Goal: Task Accomplishment & Management: Manage account settings

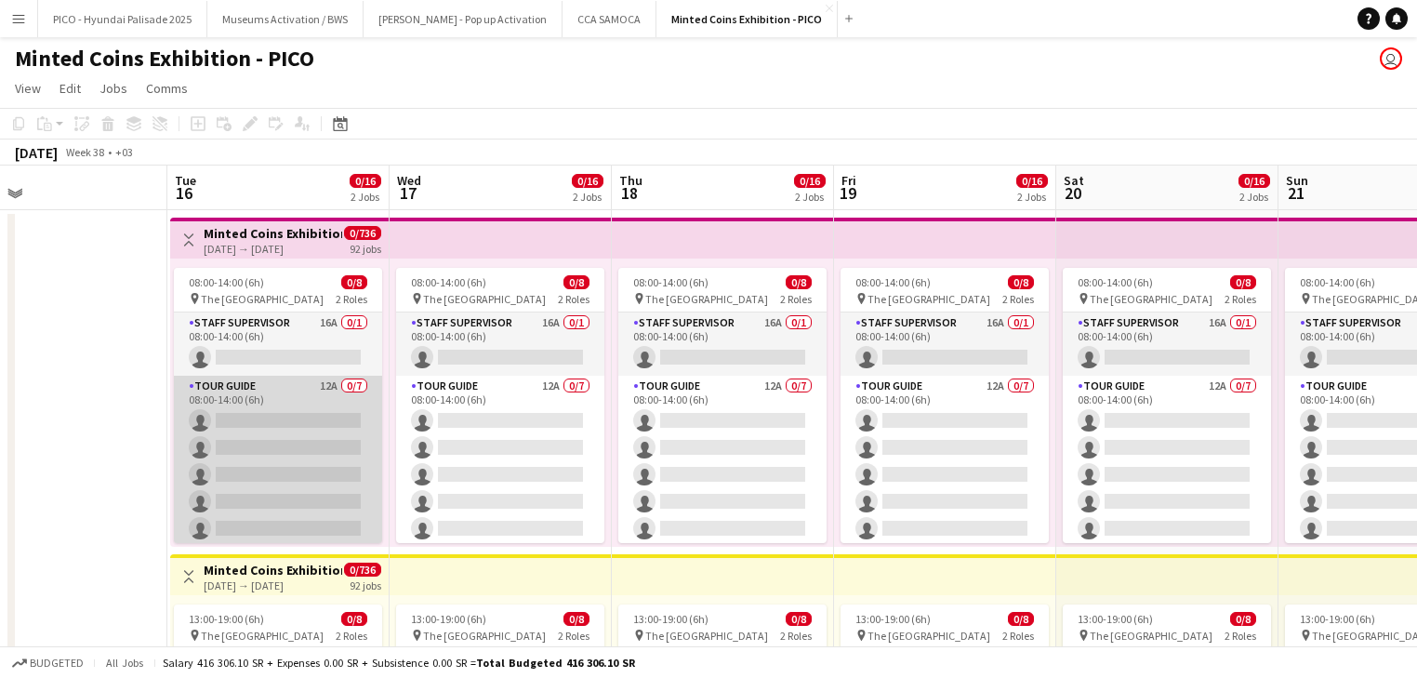
click at [268, 450] on app-card-role "Tour Guide 12A 0/7 08:00-14:00 (6h) single-neutral-actions single-neutral-actio…" at bounding box center [278, 488] width 208 height 225
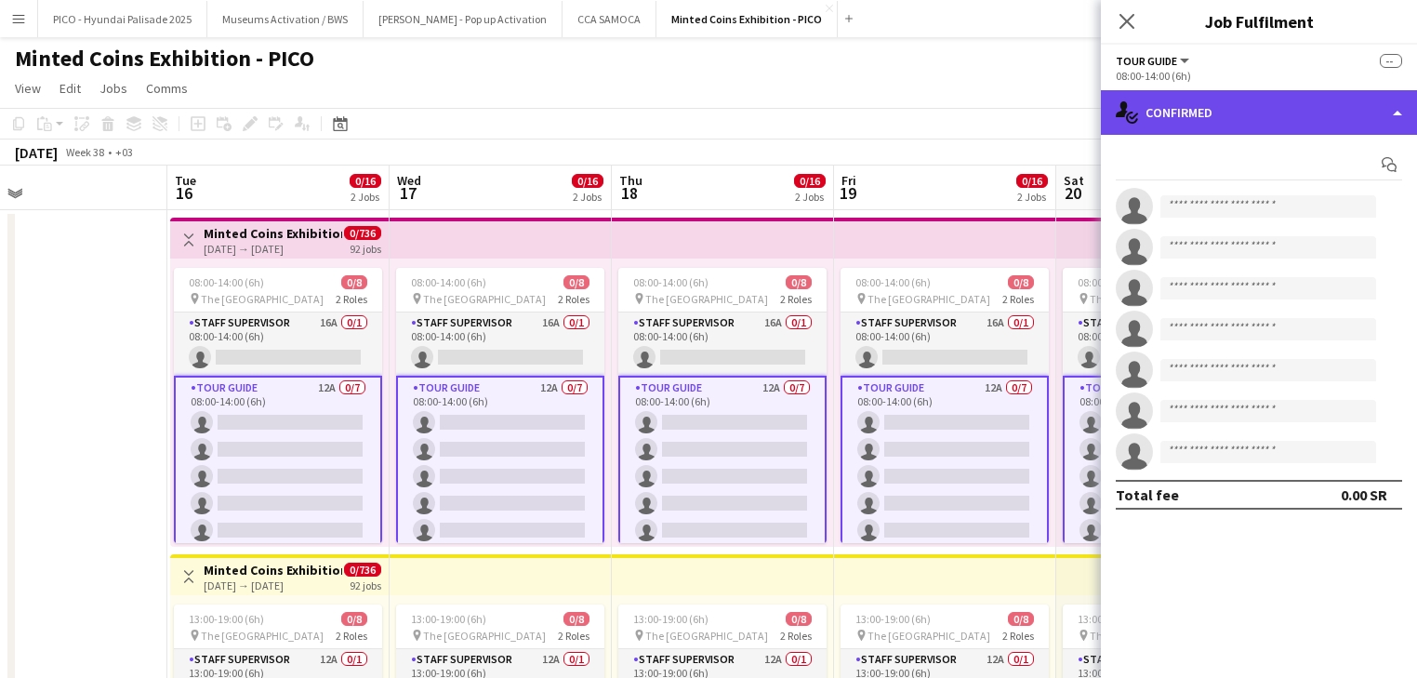
click at [1244, 106] on div "single-neutral-actions-check-2 Confirmed" at bounding box center [1259, 112] width 316 height 45
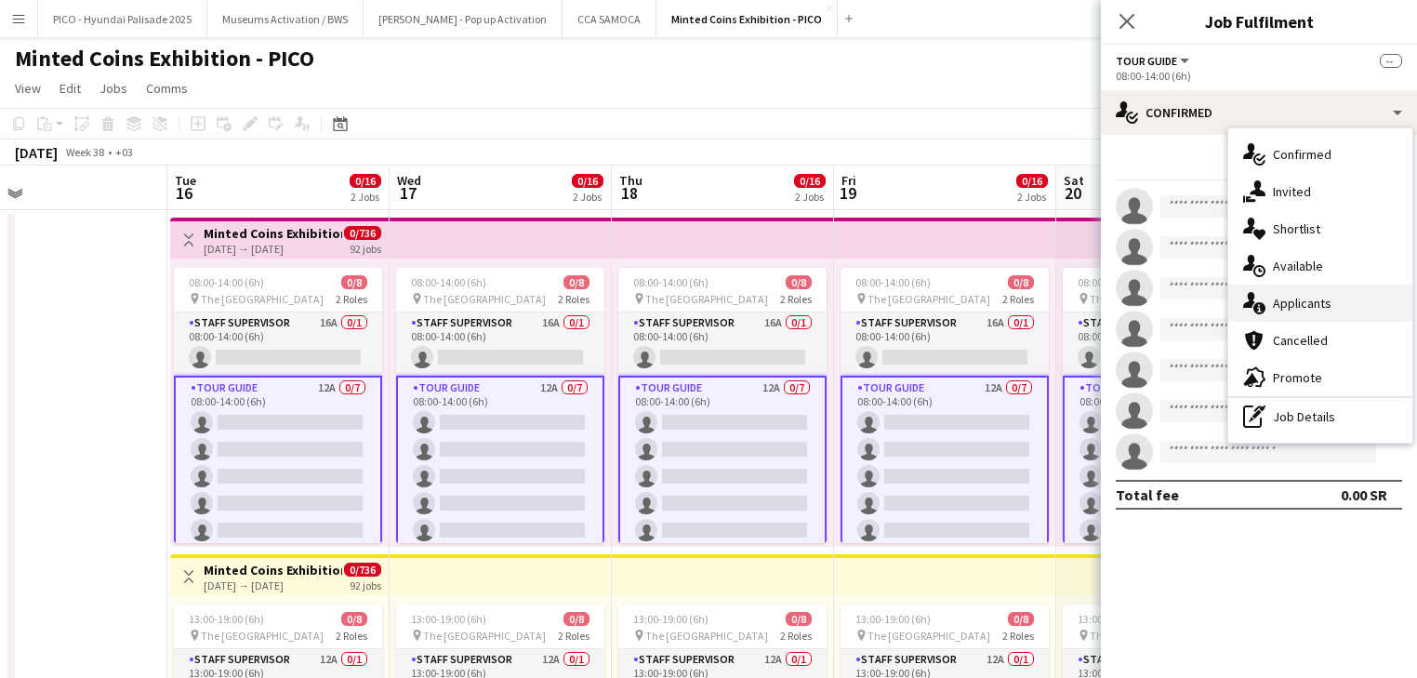
click at [1288, 309] on span "Applicants" at bounding box center [1302, 303] width 59 height 17
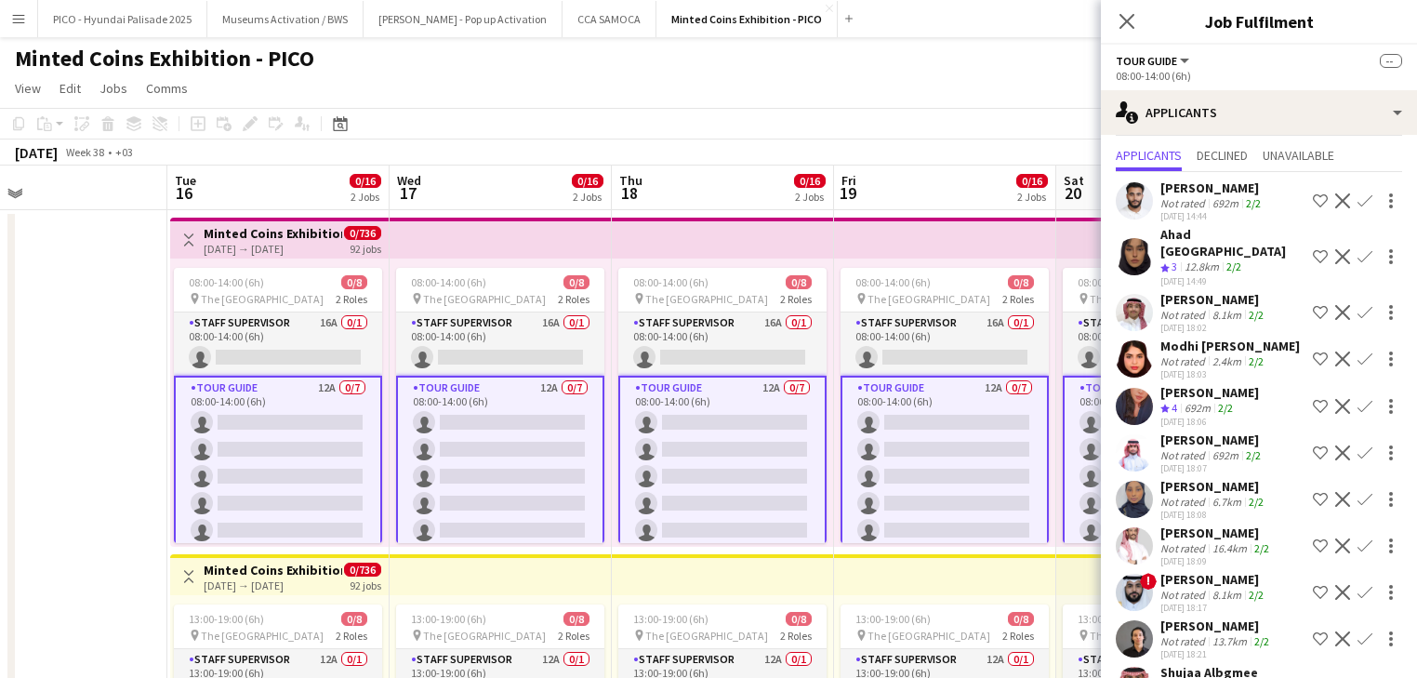
scroll to position [120, 0]
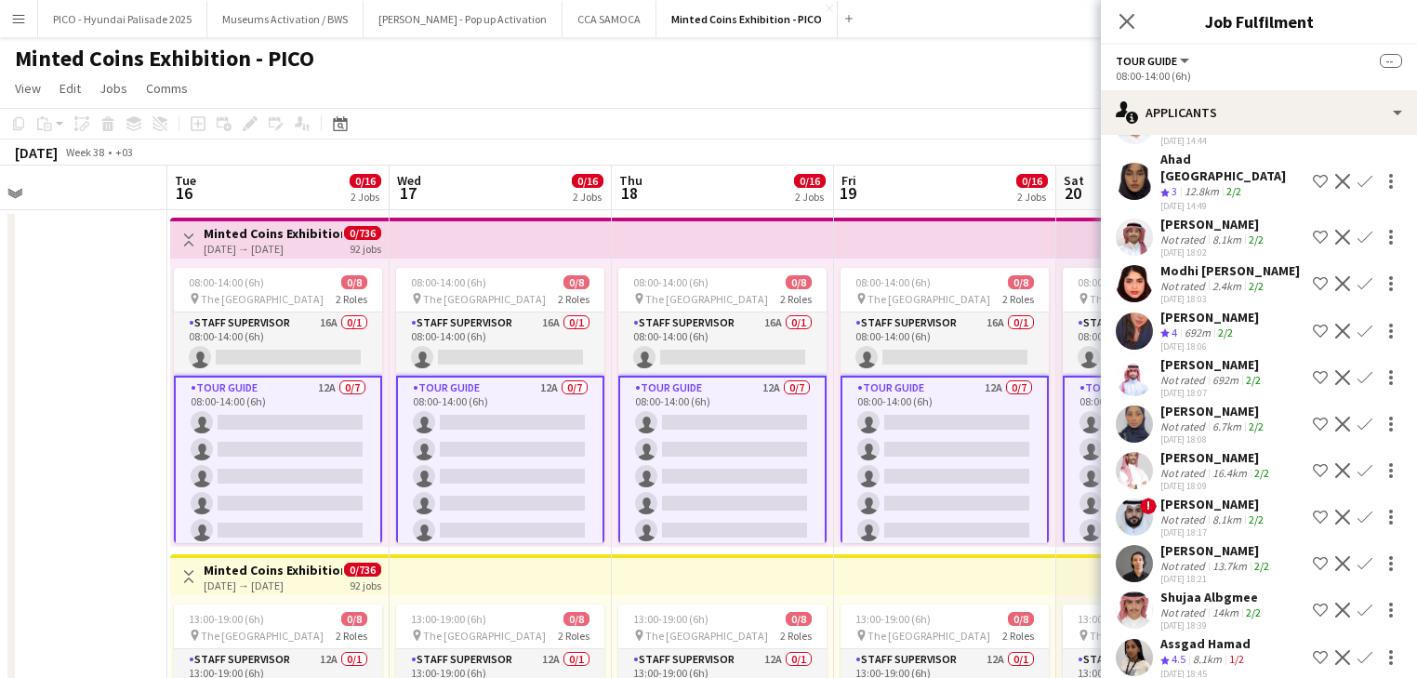
click at [1153, 604] on div "Shujaa Albgmee Not rated 14km 2/2 06-09-2025 18:39 Shortlist crew Decline Confi…" at bounding box center [1259, 610] width 316 height 43
click at [1125, 26] on icon "Close pop-in" at bounding box center [1127, 21] width 18 height 18
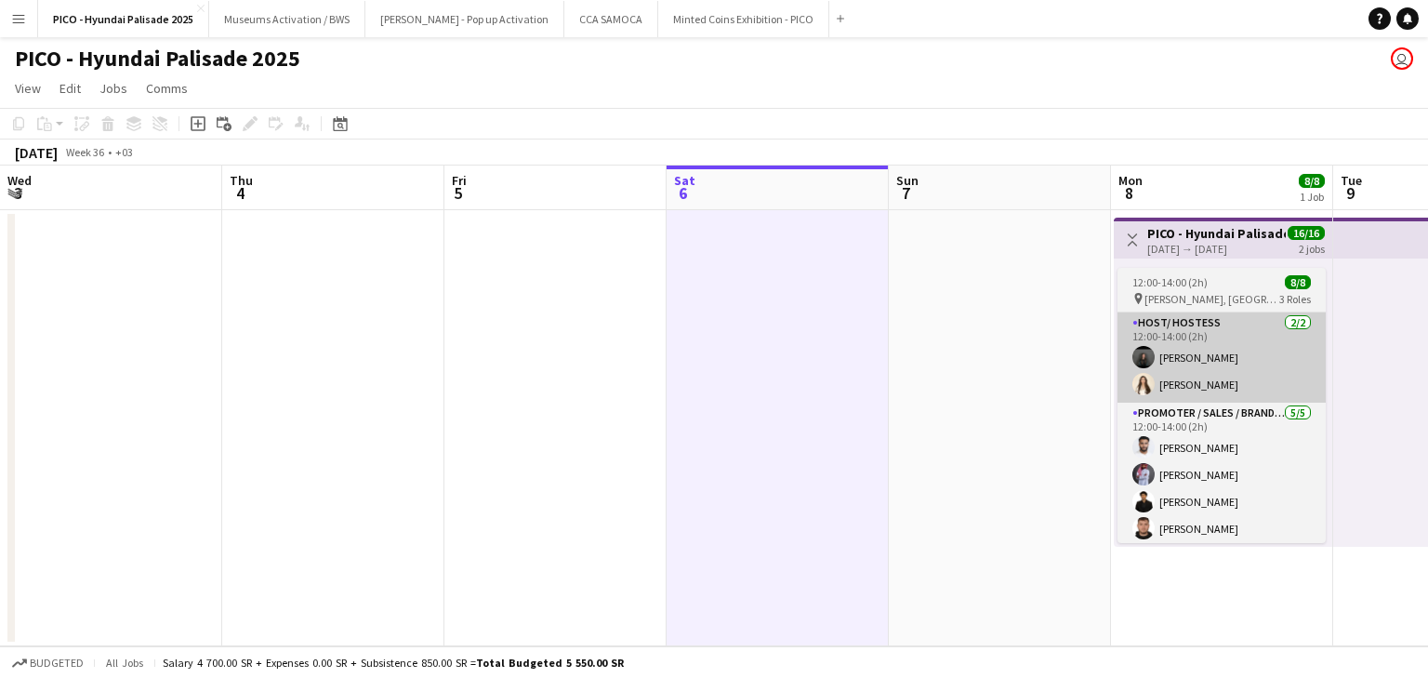
scroll to position [0, 445]
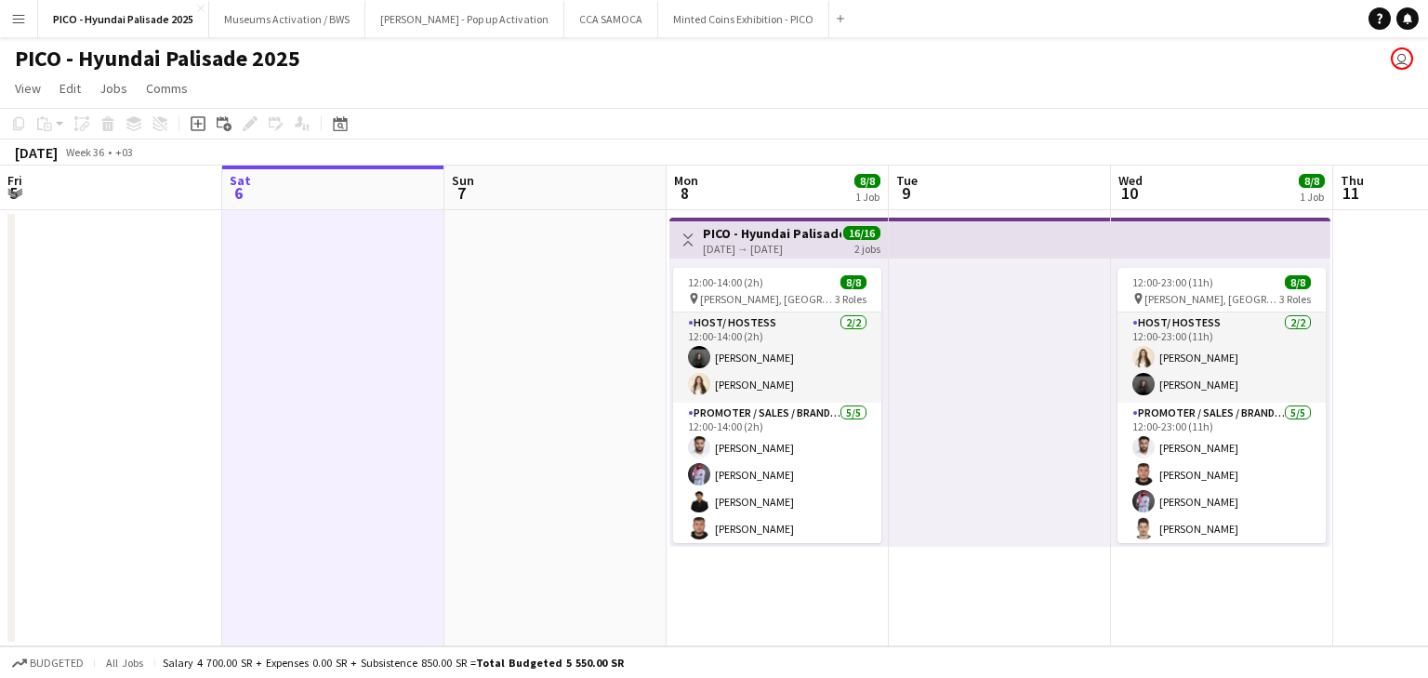
click at [903, 400] on div at bounding box center [1000, 403] width 222 height 288
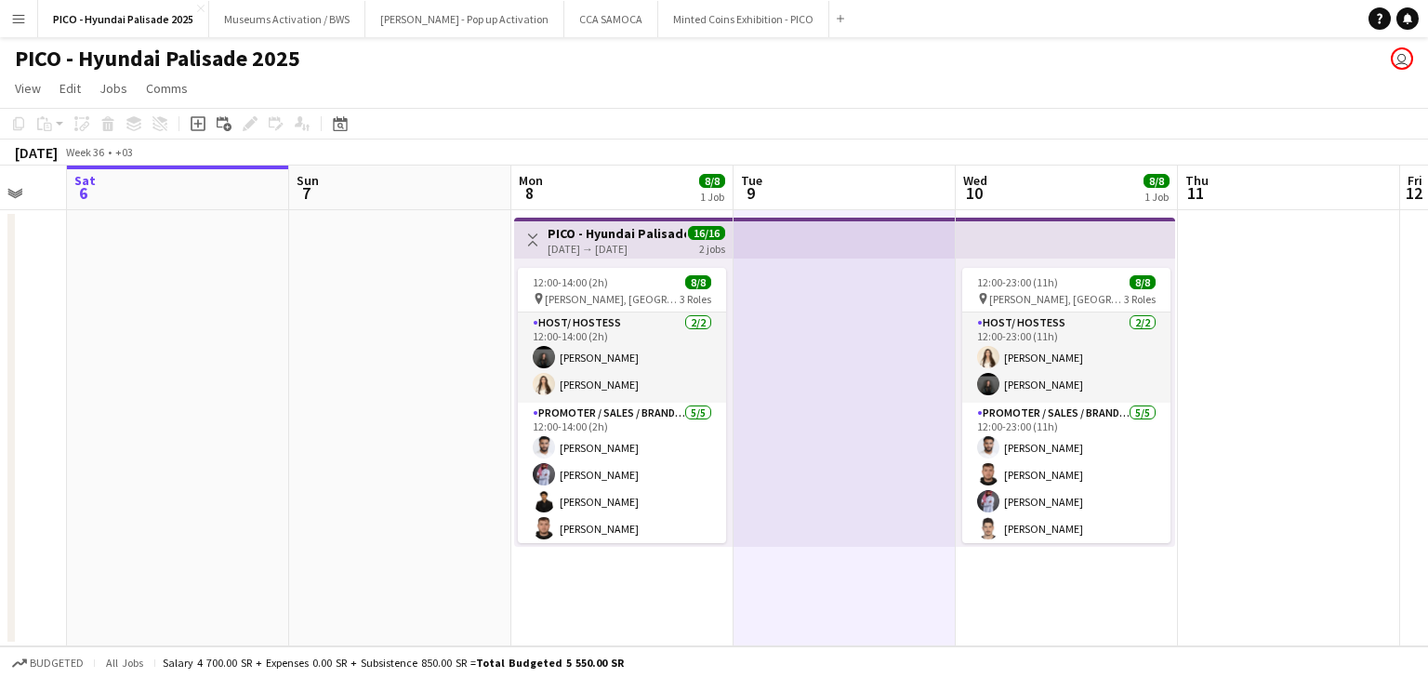
drag, startPoint x: 956, startPoint y: 424, endPoint x: 759, endPoint y: 423, distance: 197.1
click at [773, 423] on app-calendar-viewport "Wed 3 Thu 4 Fri 5 Sat 6 Sun 7 Mon 8 8/8 1 Job Tue 9 Wed 10 8/8 1 Job Thu 11 Fri…" at bounding box center [714, 406] width 1428 height 481
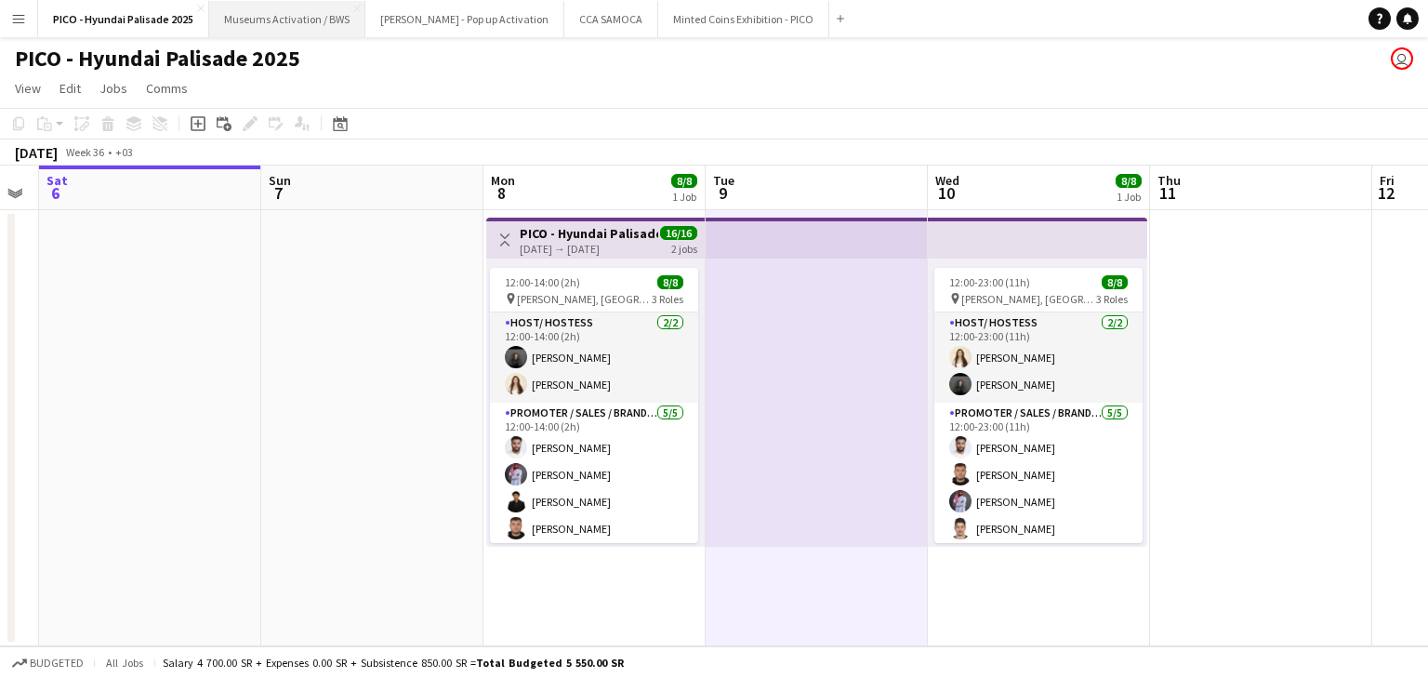
click at [260, 19] on button "Museums Activation / BWS Close" at bounding box center [287, 19] width 156 height 36
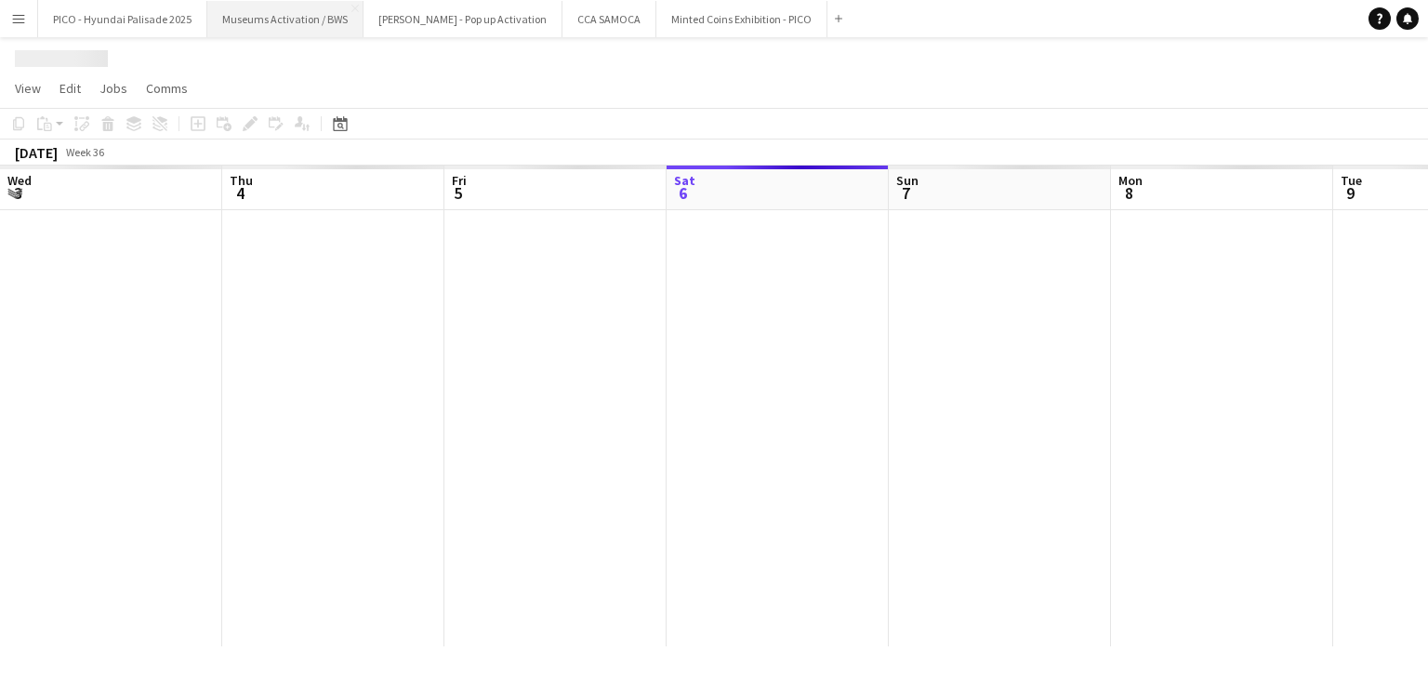
scroll to position [0, 445]
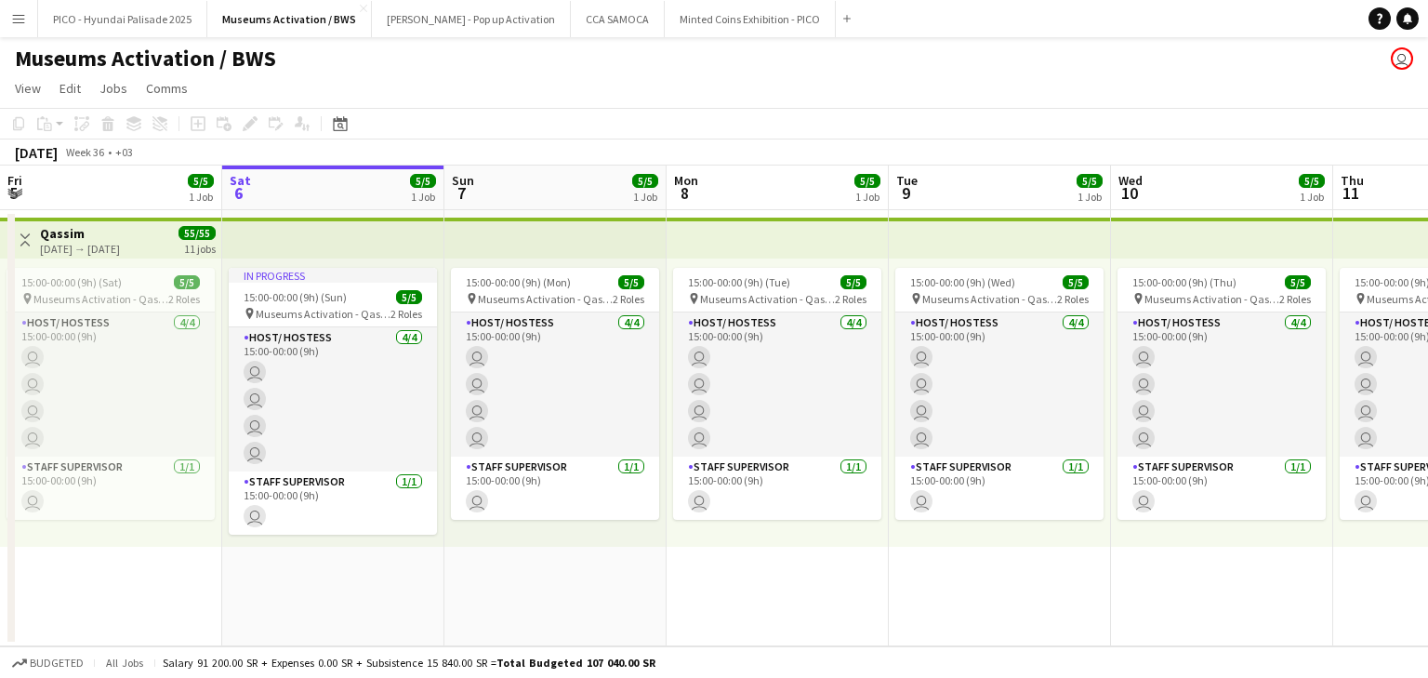
drag, startPoint x: 169, startPoint y: 338, endPoint x: 761, endPoint y: 313, distance: 591.9
click at [629, 317] on app-calendar-viewport "Wed 3 5/5 1 Job Thu 4 5/5 1 Job Fri 5 5/5 1 Job Sat 6 5/5 1 Job Sun 7 5/5 1 Job…" at bounding box center [714, 406] width 1428 height 481
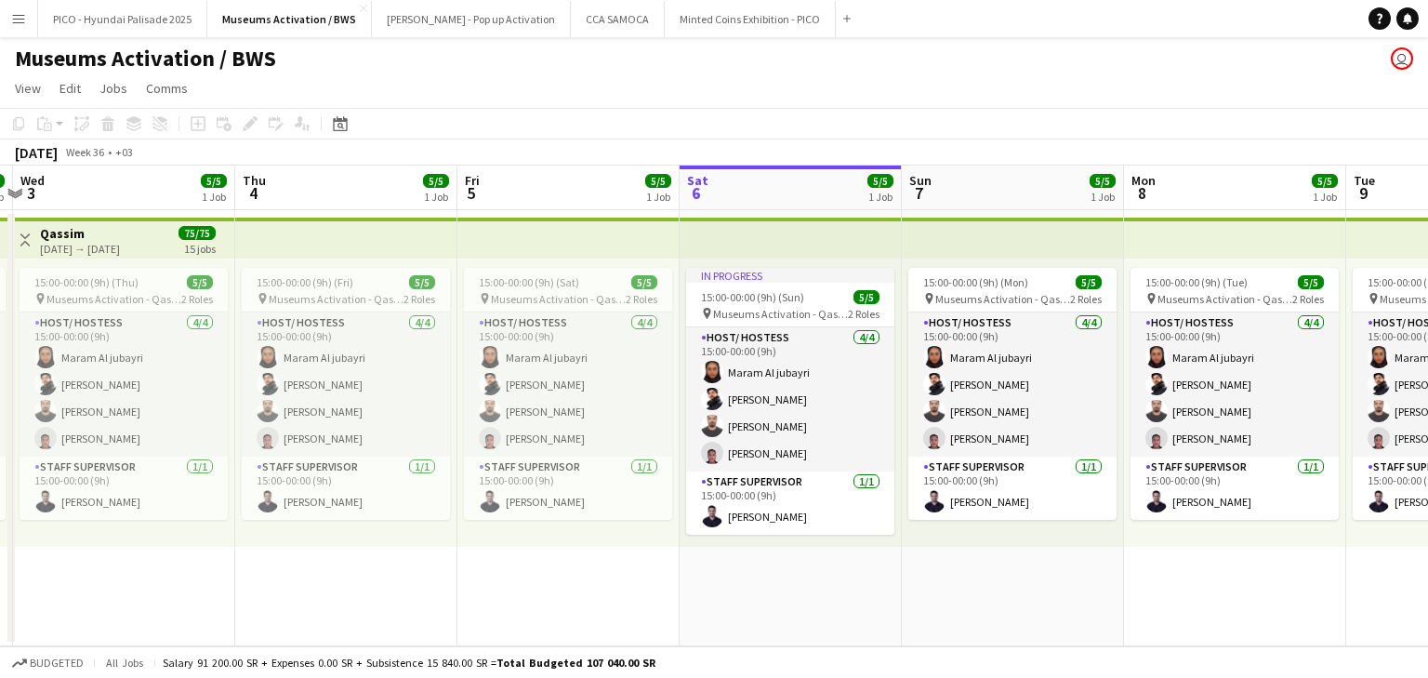
click at [839, 382] on app-calendar-viewport "Sun 31 5/5 1 Job Mon 1 5/5 1 Job Tue 2 5/5 1 Job Wed 3 5/5 1 Job Thu 4 5/5 1 Jo…" at bounding box center [714, 406] width 1428 height 481
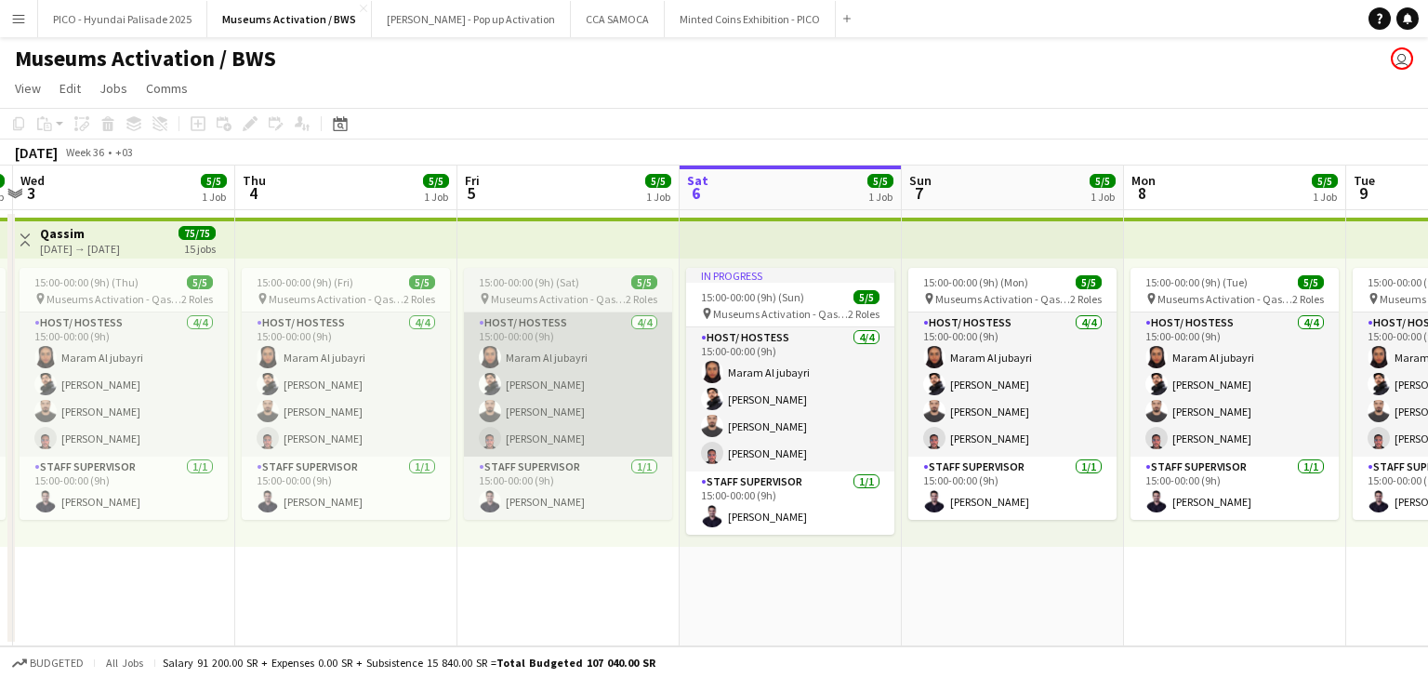
scroll to position [0, 781]
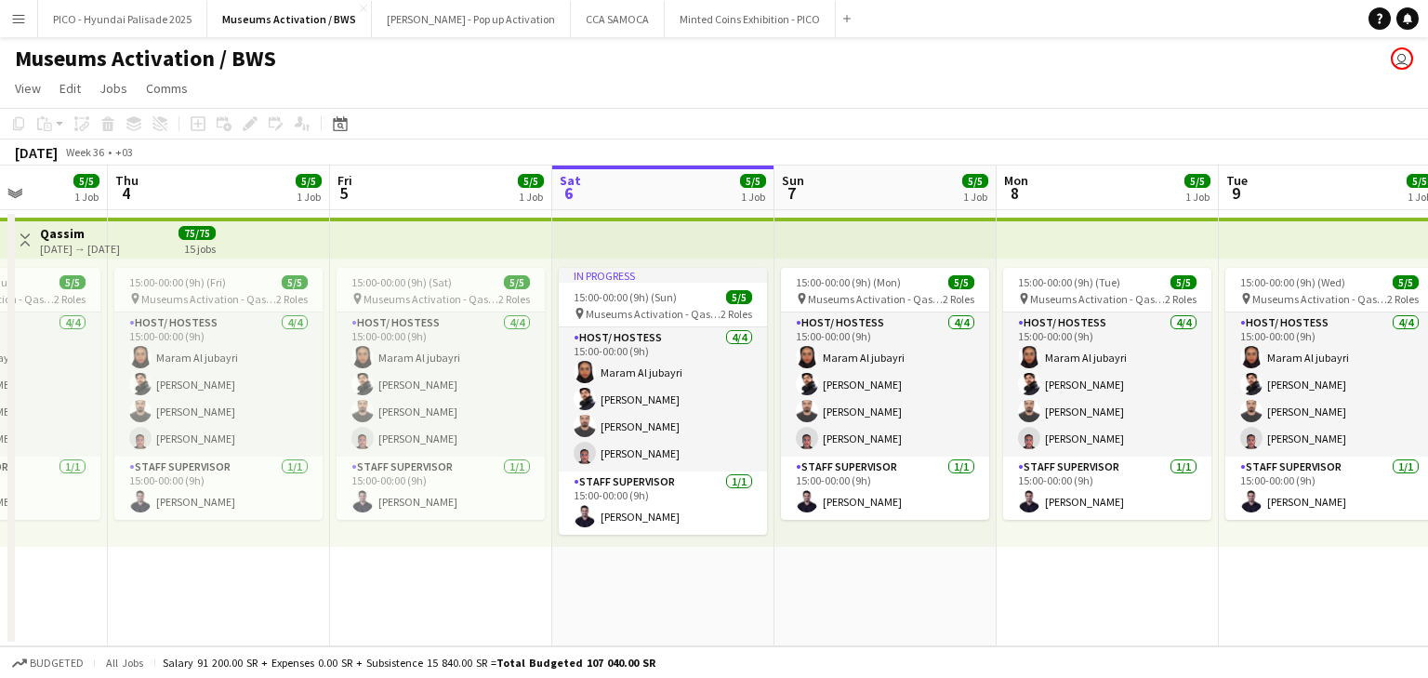
click at [11, 20] on app-icon "Menu" at bounding box center [18, 18] width 15 height 15
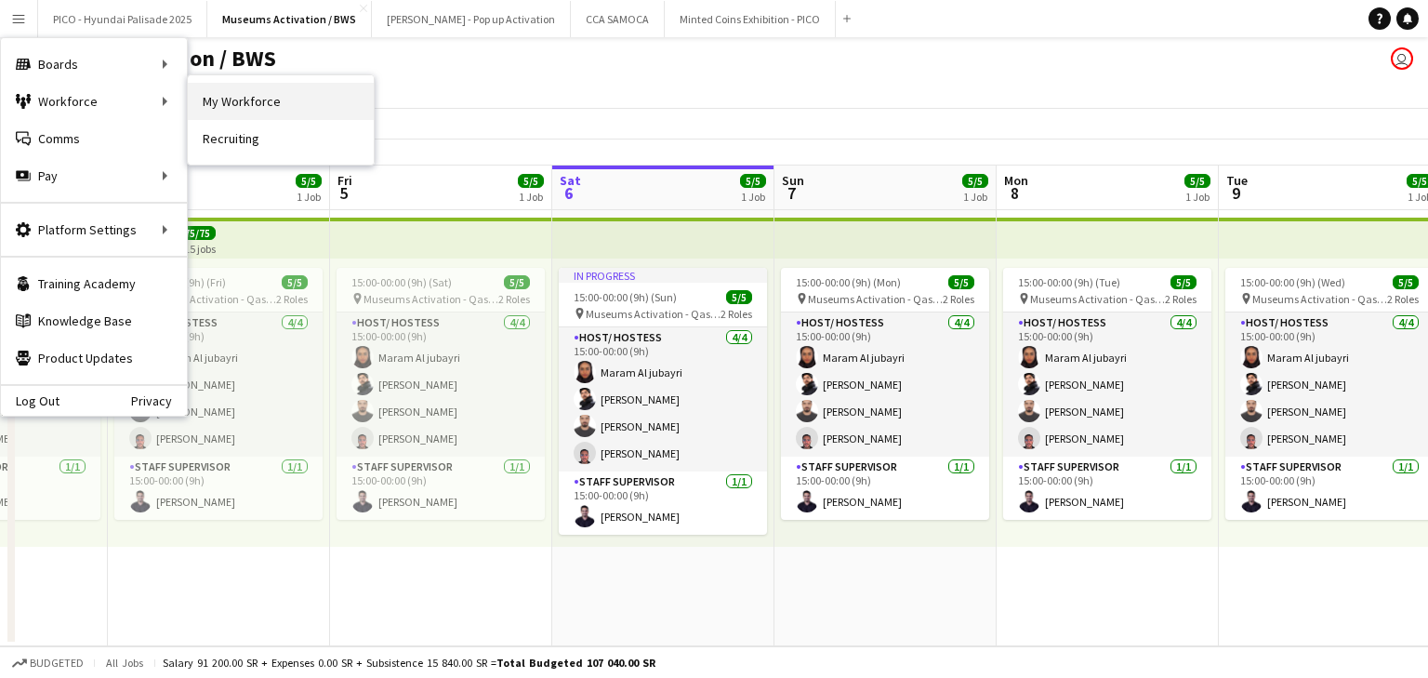
click at [249, 104] on link "My Workforce" at bounding box center [281, 101] width 186 height 37
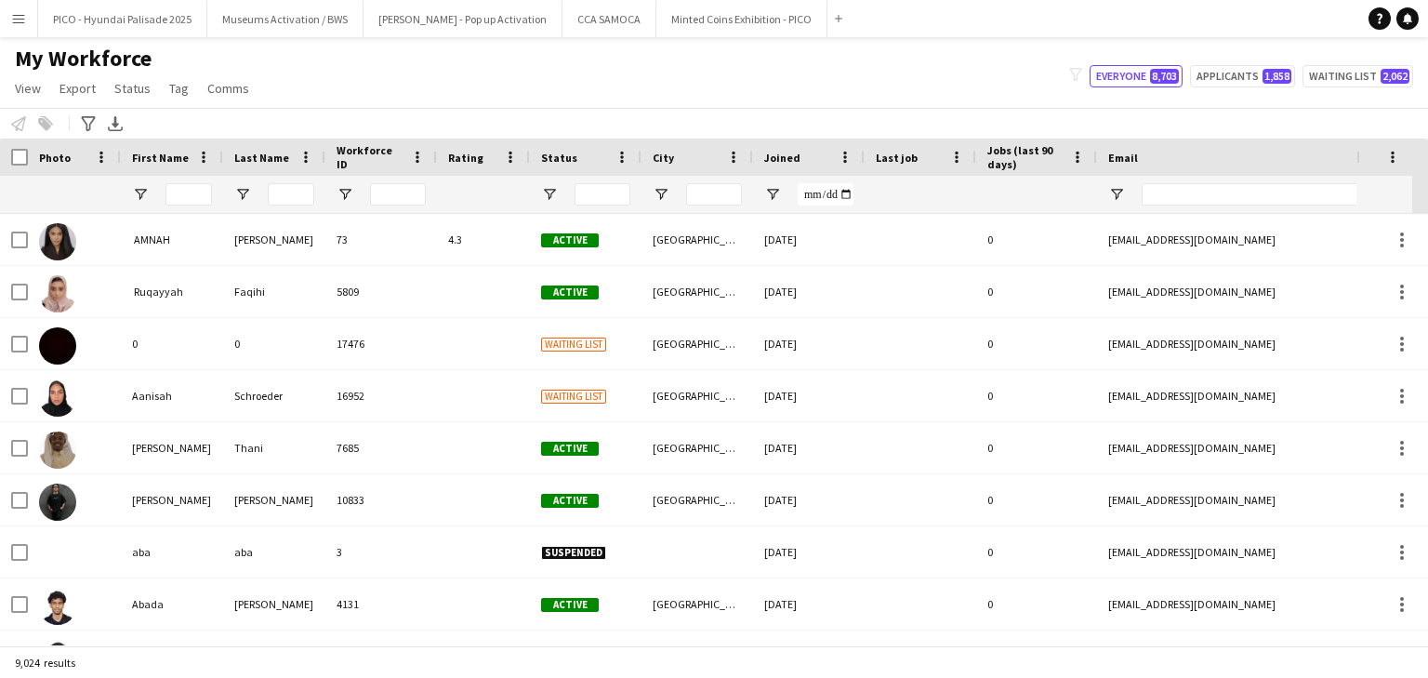
type input "**********"
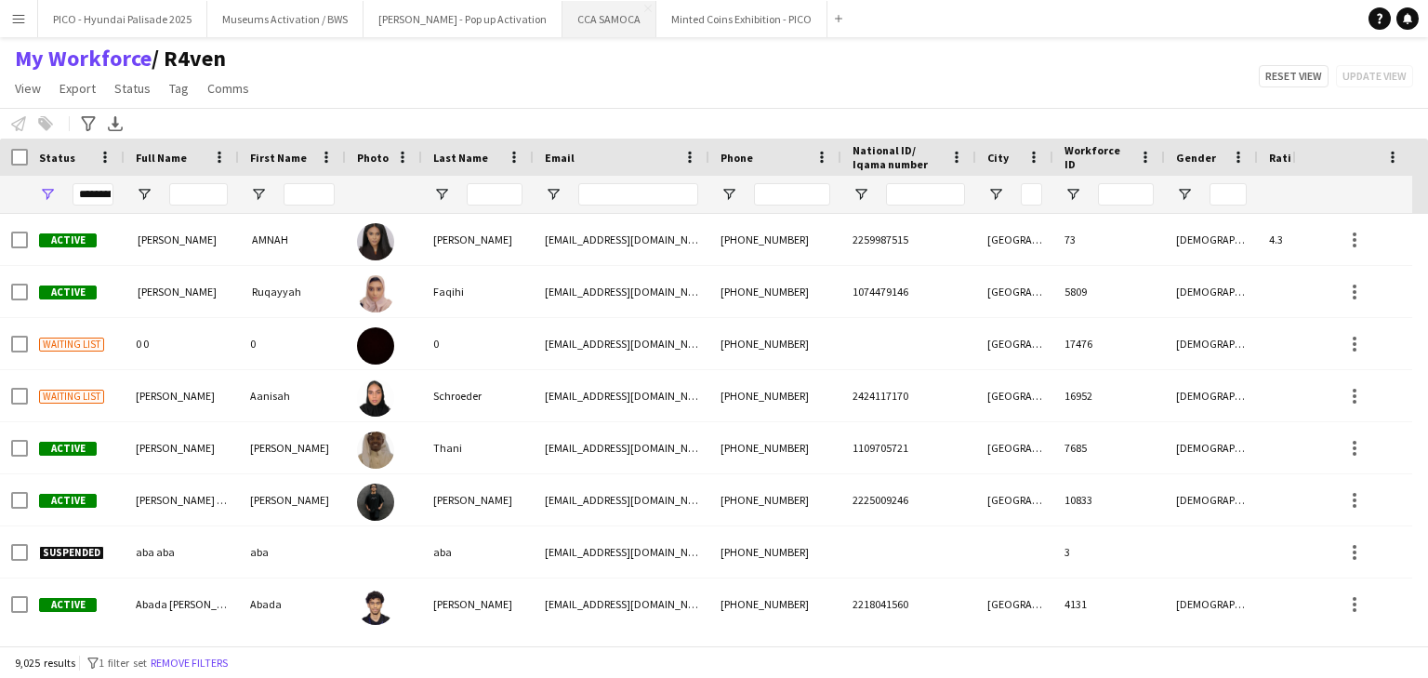
click at [563, 18] on button "CCA SAMOCA Close" at bounding box center [610, 19] width 94 height 36
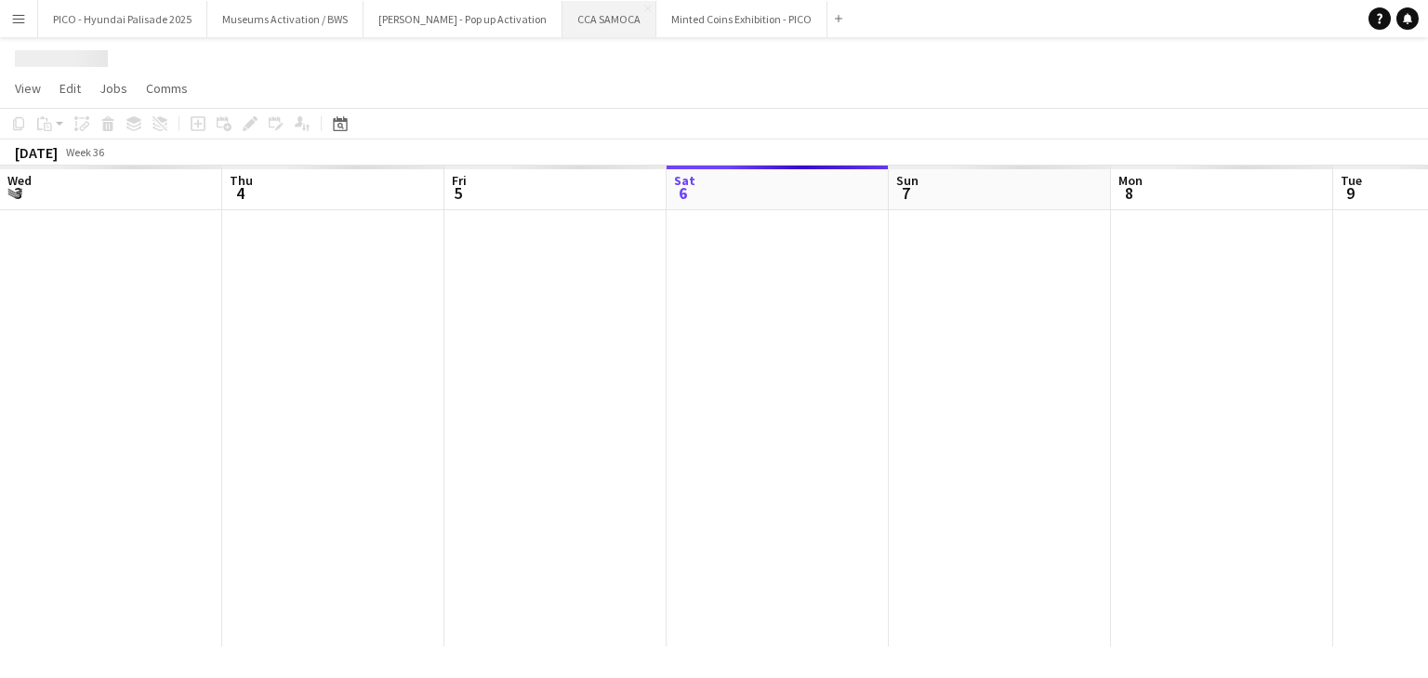
scroll to position [0, 445]
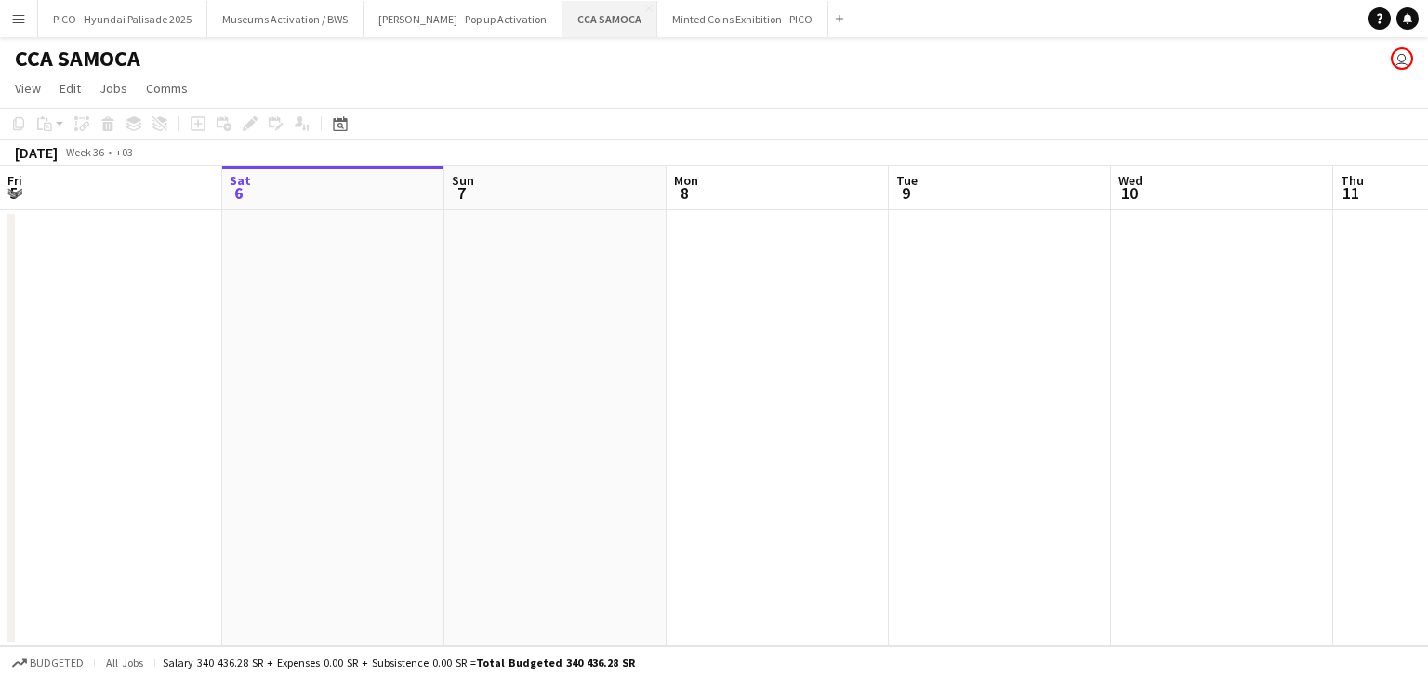
click at [583, 6] on button "CCA SAMOCA Close" at bounding box center [610, 19] width 95 height 36
click at [645, 8] on app-icon "Close" at bounding box center [648, 8] width 7 height 7
